Goal: Transaction & Acquisition: Download file/media

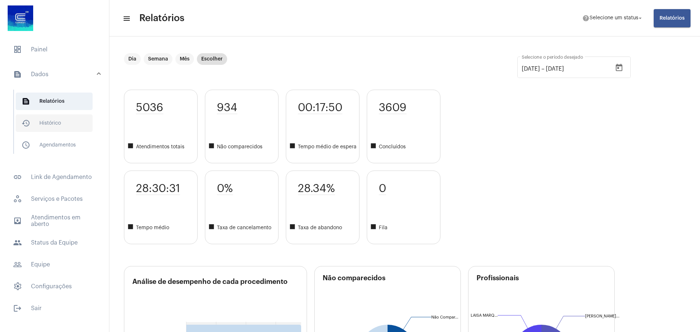
click at [55, 119] on span "history_outlined Histórico" at bounding box center [54, 124] width 77 height 18
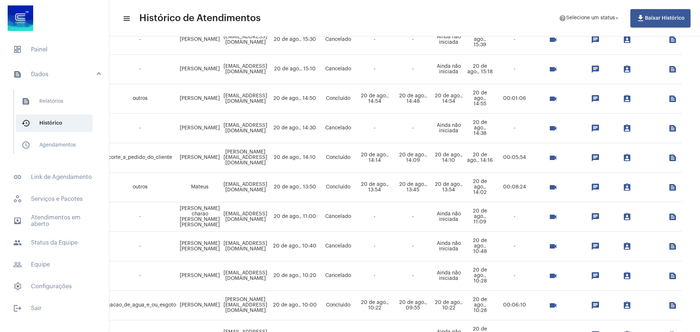
scroll to position [438, 112]
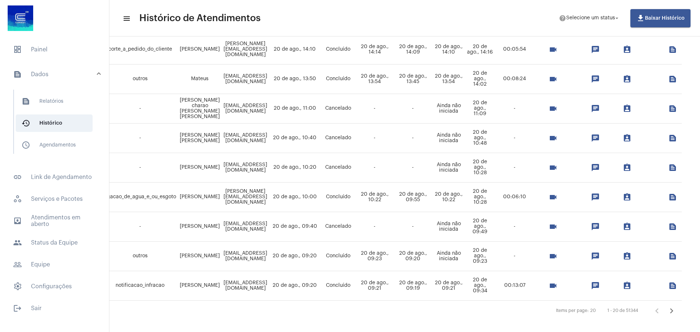
click at [549, 287] on mat-icon "videocam" at bounding box center [553, 286] width 9 height 9
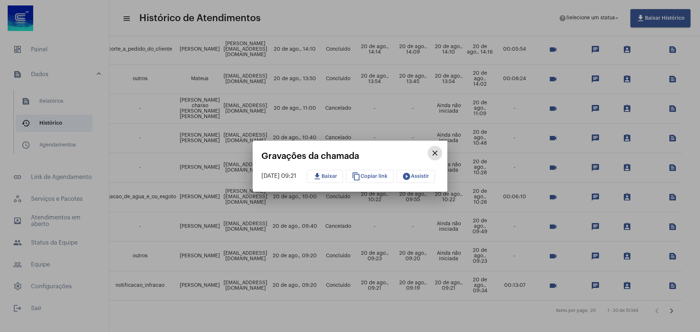
click at [411, 177] on mat-icon "play_circle_filled" at bounding box center [406, 176] width 9 height 9
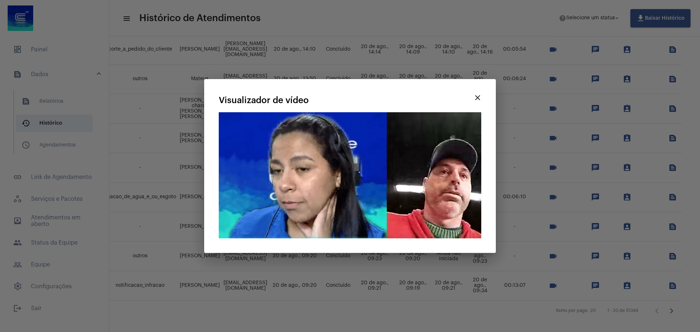
click at [360, 239] on div "close Visualizador de vídeo Seu navegador não suporta a reprodução deste vídeo." at bounding box center [350, 166] width 274 height 156
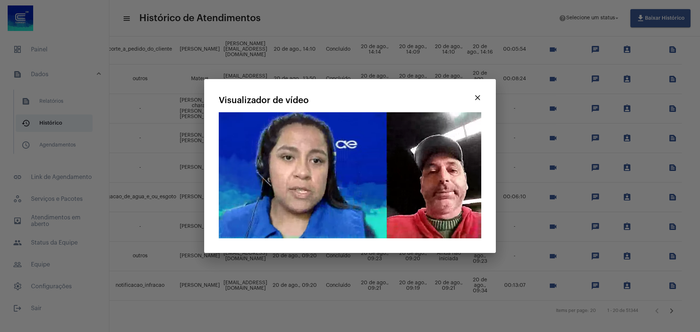
click at [354, 240] on div "close Visualizador de vídeo Seu navegador não suporta a reprodução deste vídeo." at bounding box center [350, 166] width 274 height 156
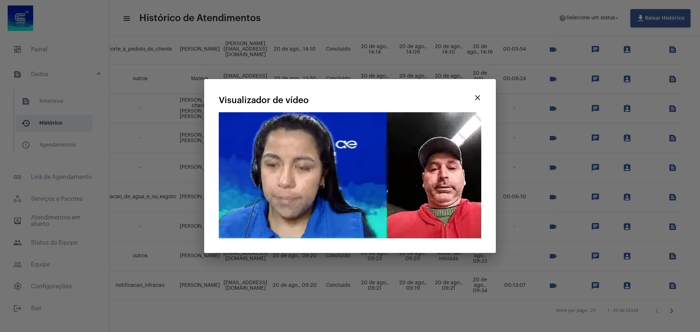
click at [453, 231] on video "Seu navegador não suporta a reprodução deste vídeo." at bounding box center [350, 175] width 263 height 126
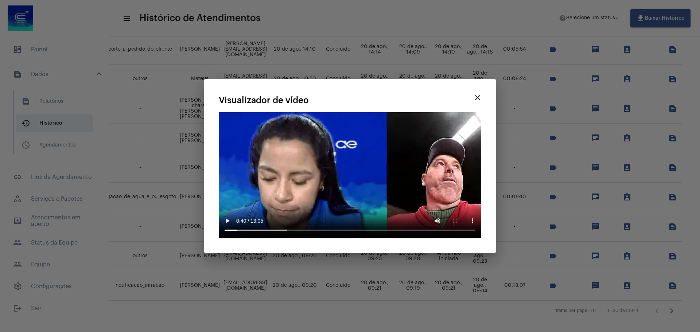
click at [476, 93] on mat-icon "close" at bounding box center [477, 97] width 9 height 9
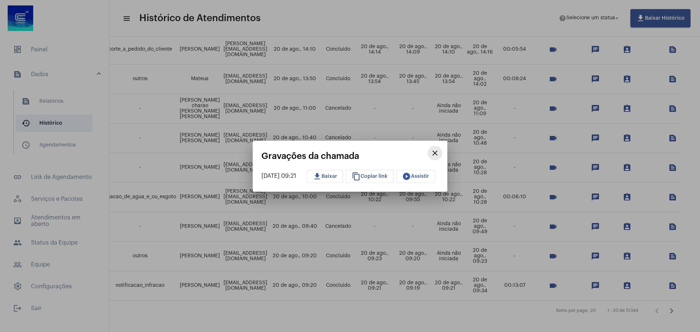
drag, startPoint x: 444, startPoint y: 150, endPoint x: 436, endPoint y: 151, distance: 8.2
click at [440, 150] on mat-icon "close" at bounding box center [435, 153] width 9 height 9
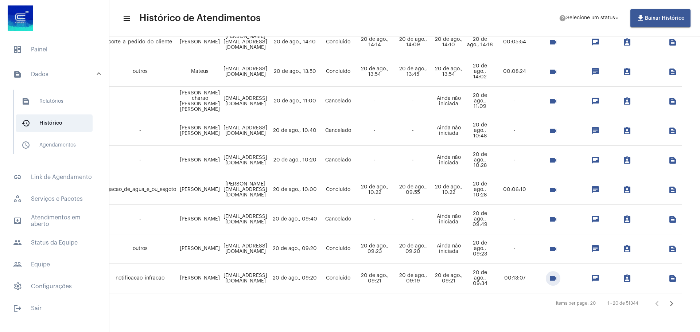
scroll to position [450, 112]
click at [549, 274] on mat-icon "videocam" at bounding box center [553, 278] width 9 height 9
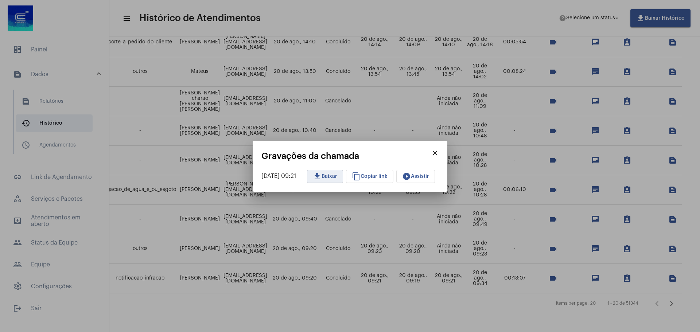
click at [337, 176] on span "download Baixar" at bounding box center [325, 176] width 24 height 5
click at [440, 154] on mat-icon "close" at bounding box center [435, 153] width 9 height 9
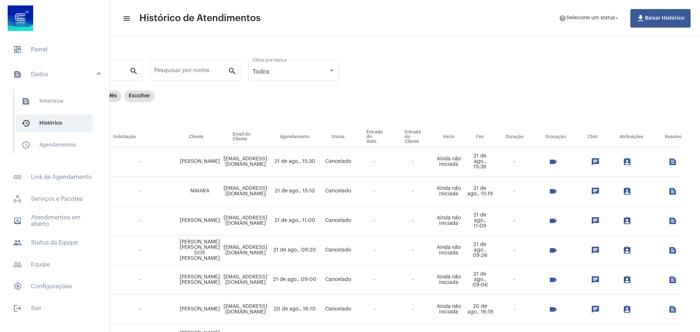
scroll to position [0, 112]
